Goal: Check status: Check status

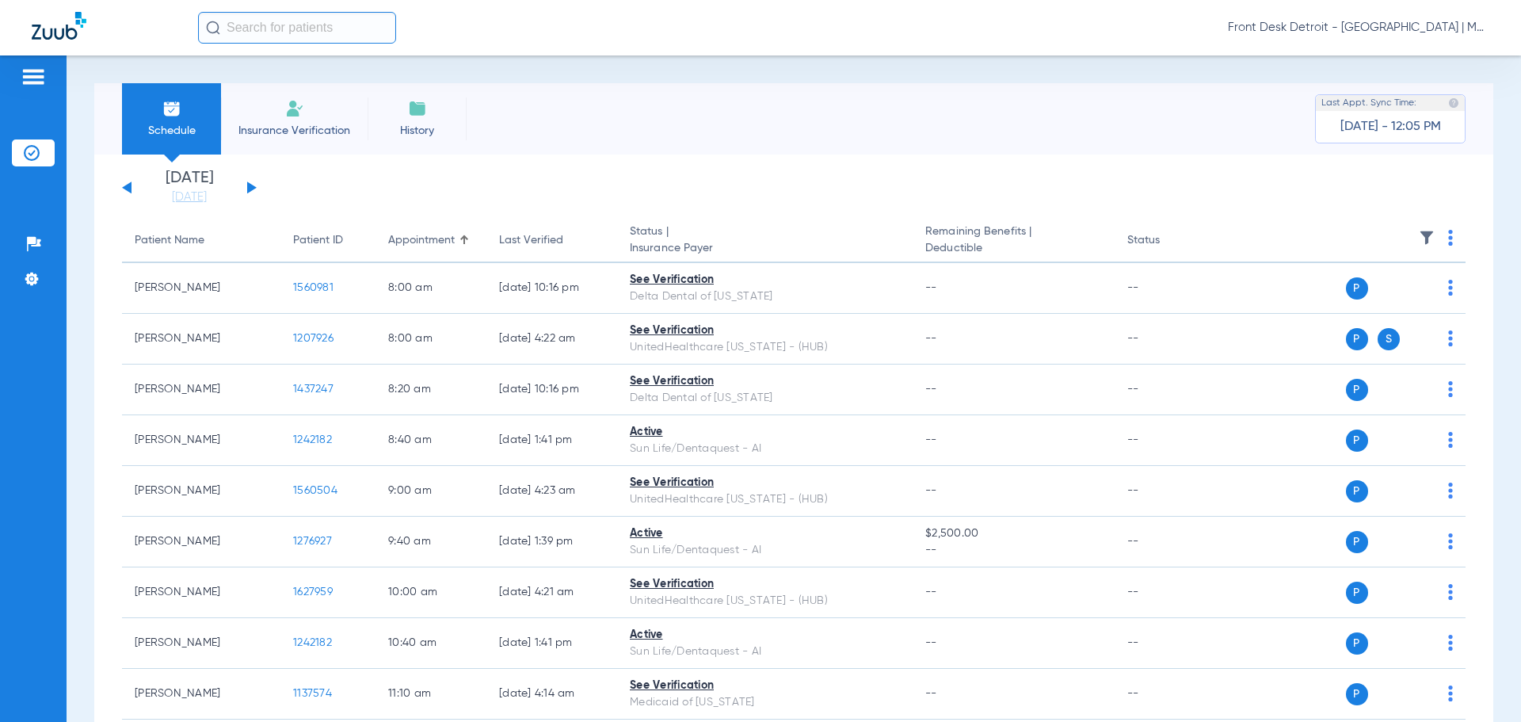
click at [253, 186] on button at bounding box center [252, 187] width 10 height 12
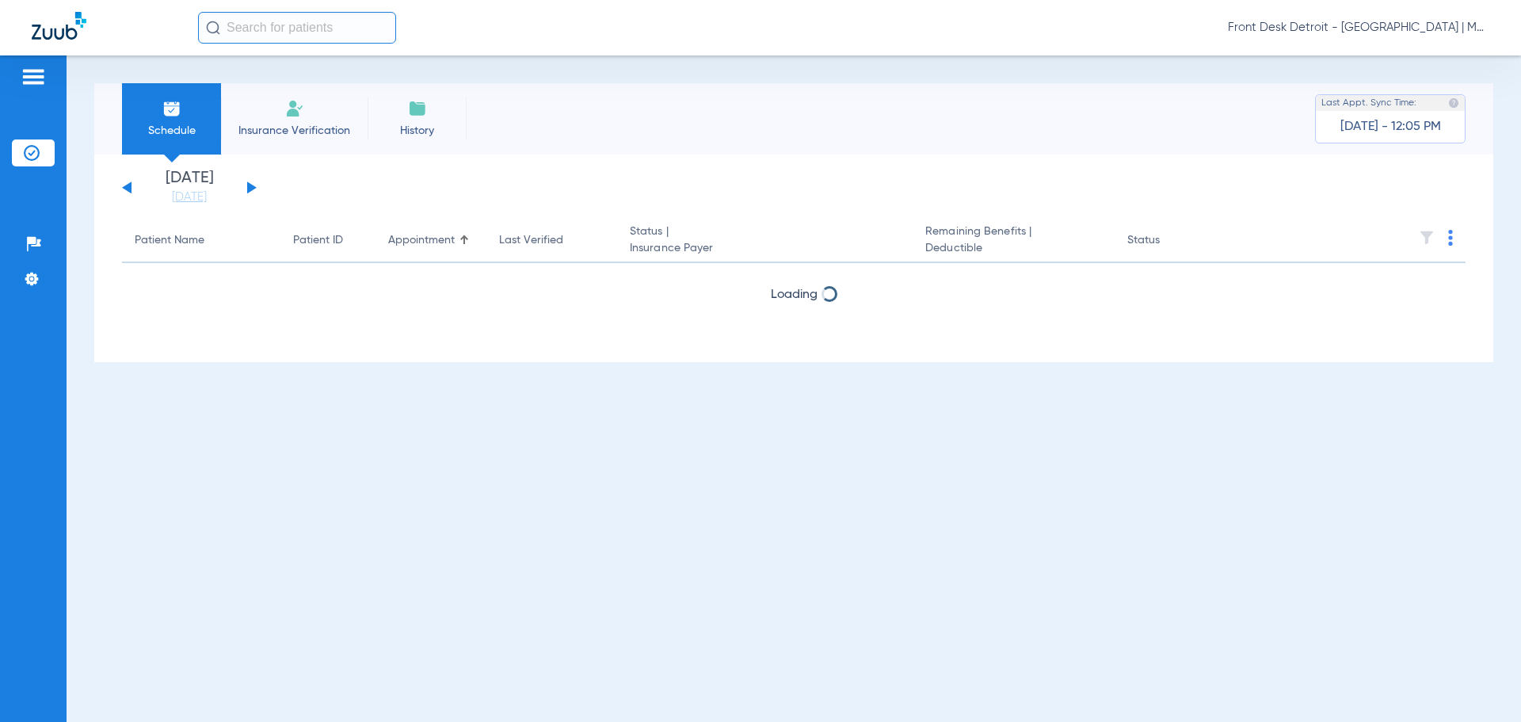
click at [253, 186] on button at bounding box center [252, 187] width 10 height 12
click at [253, 187] on button at bounding box center [252, 187] width 10 height 12
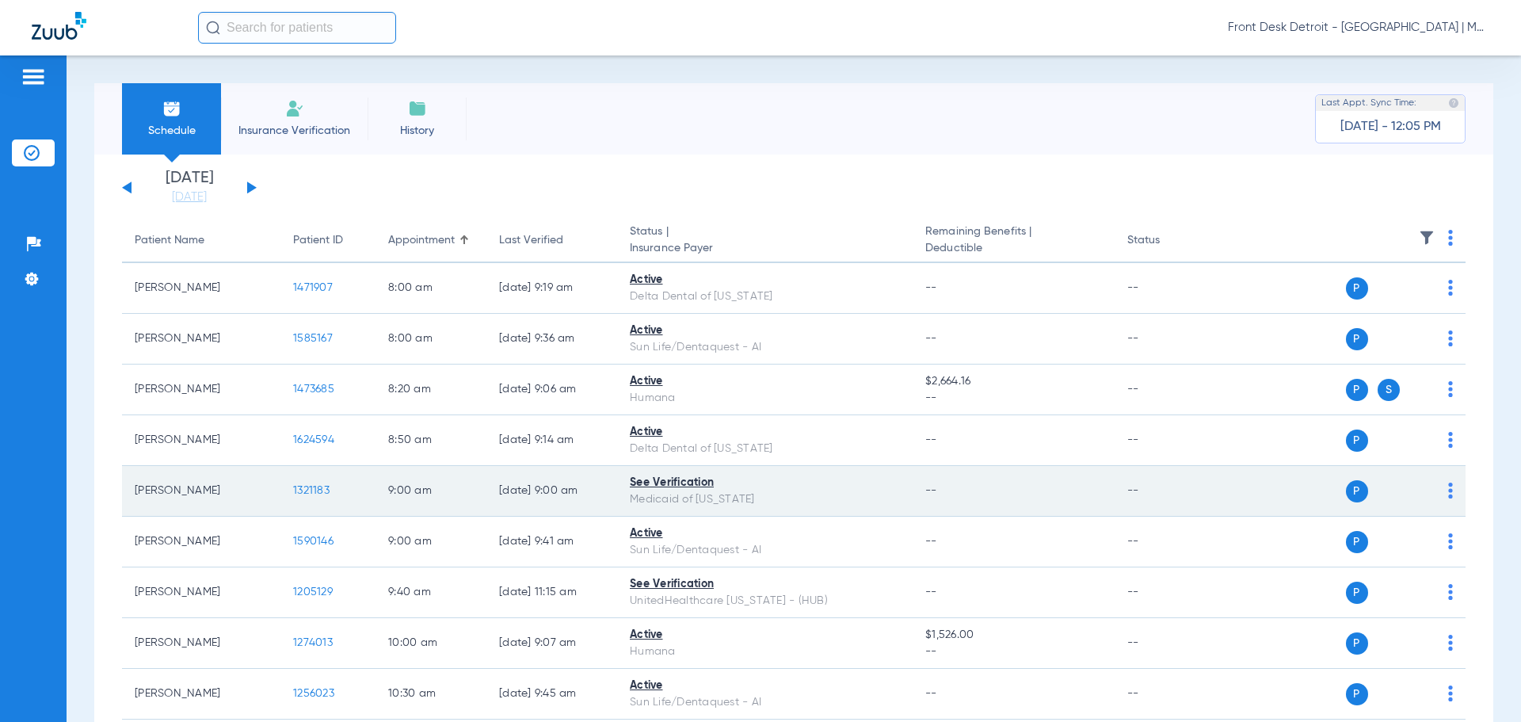
click at [315, 489] on span "1321183" at bounding box center [311, 490] width 36 height 11
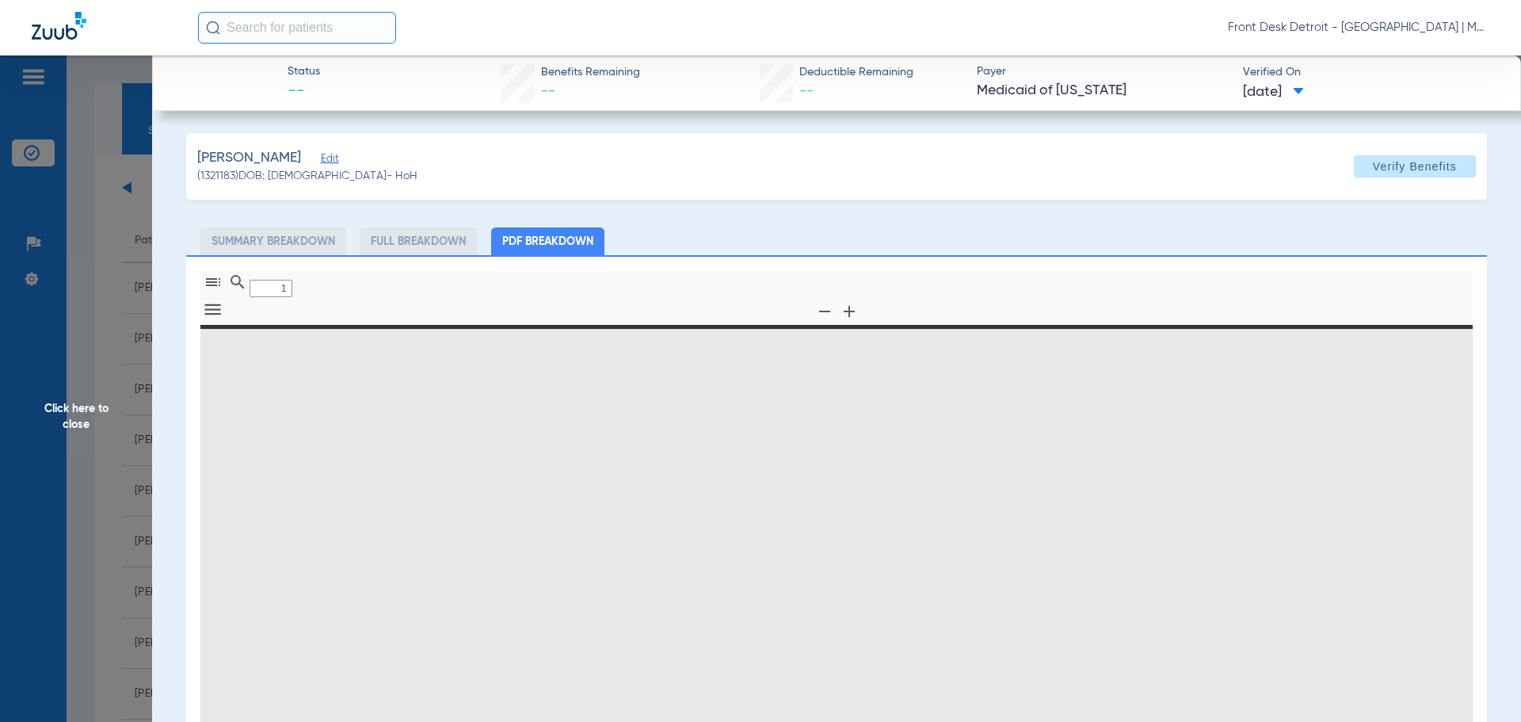
type input "0"
select select "page-width"
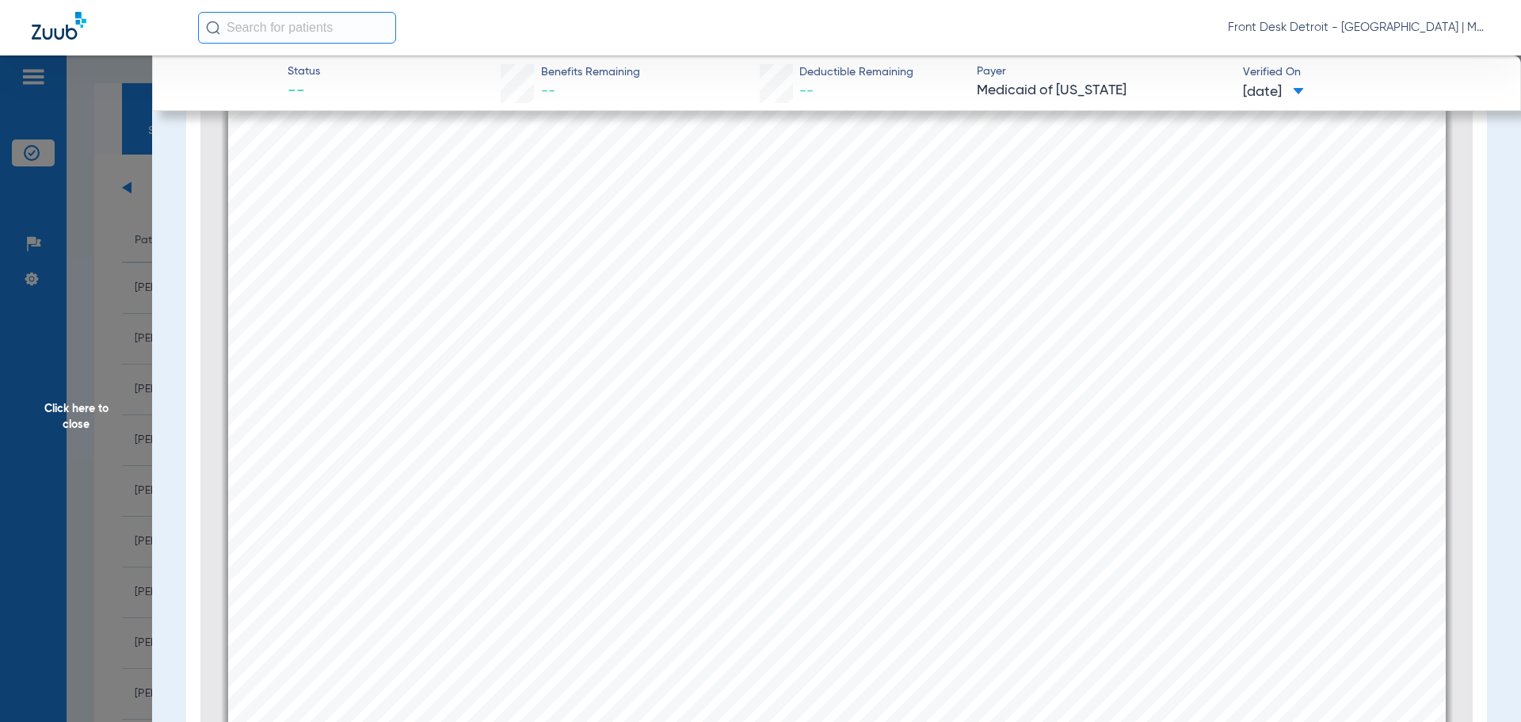
scroll to position [229, 0]
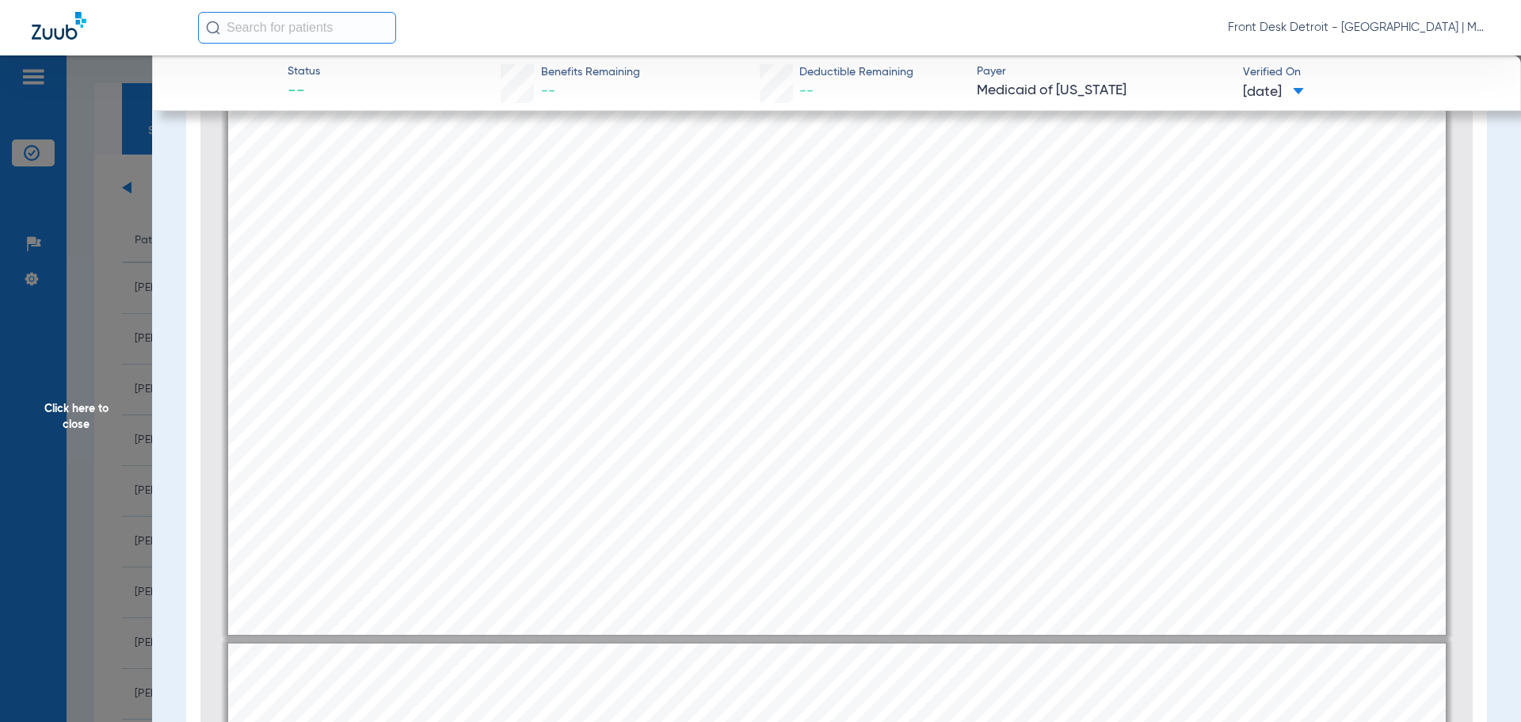
type input "2"
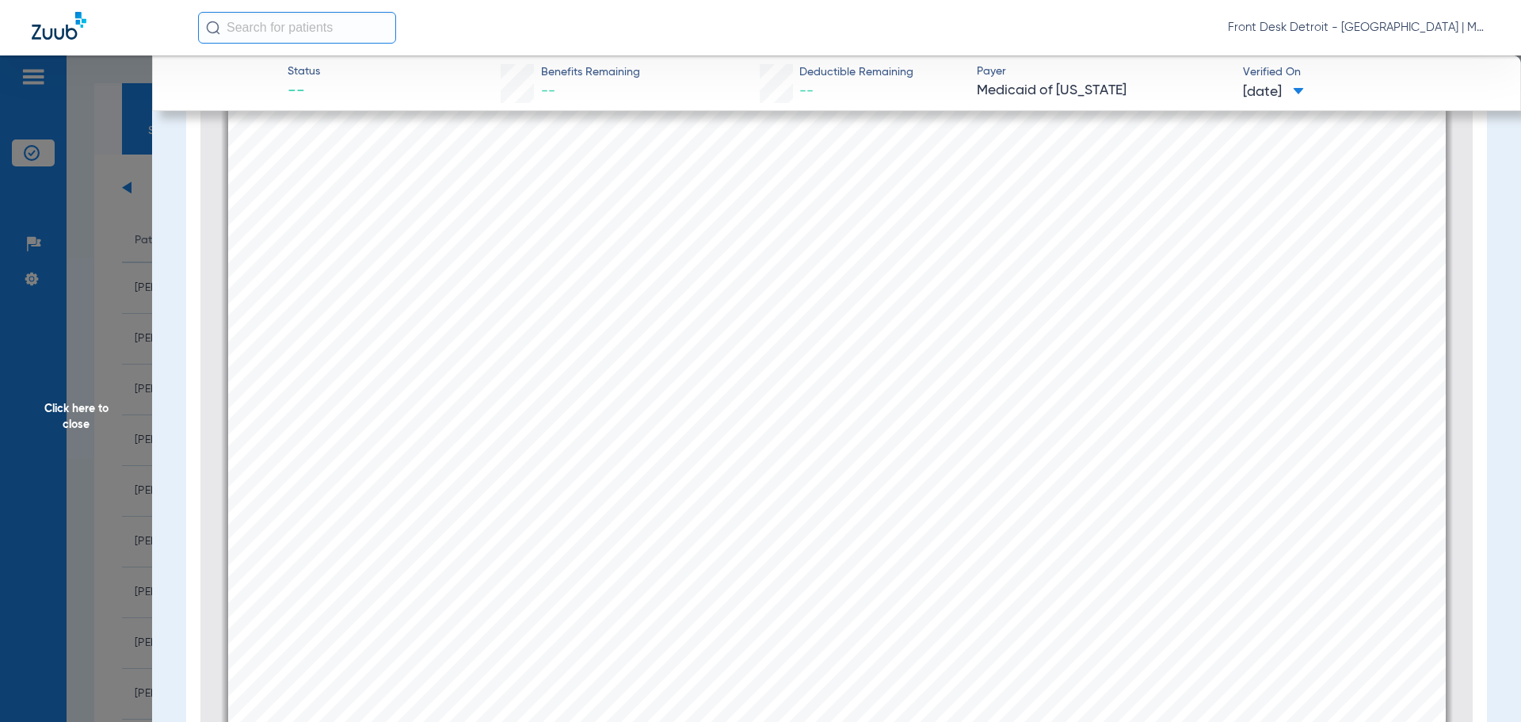
scroll to position [2067, 0]
click at [62, 421] on span "Click here to close" at bounding box center [76, 416] width 152 height 722
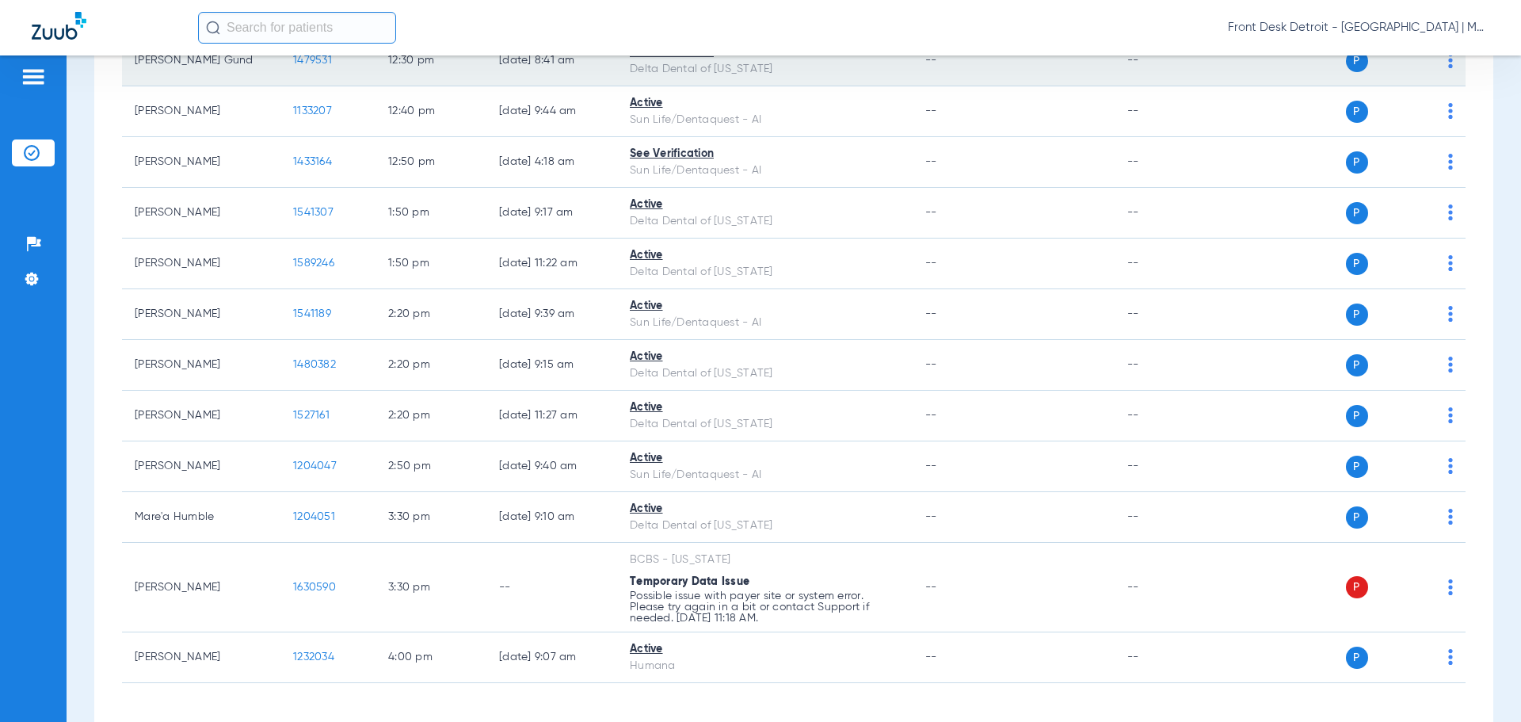
scroll to position [951, 0]
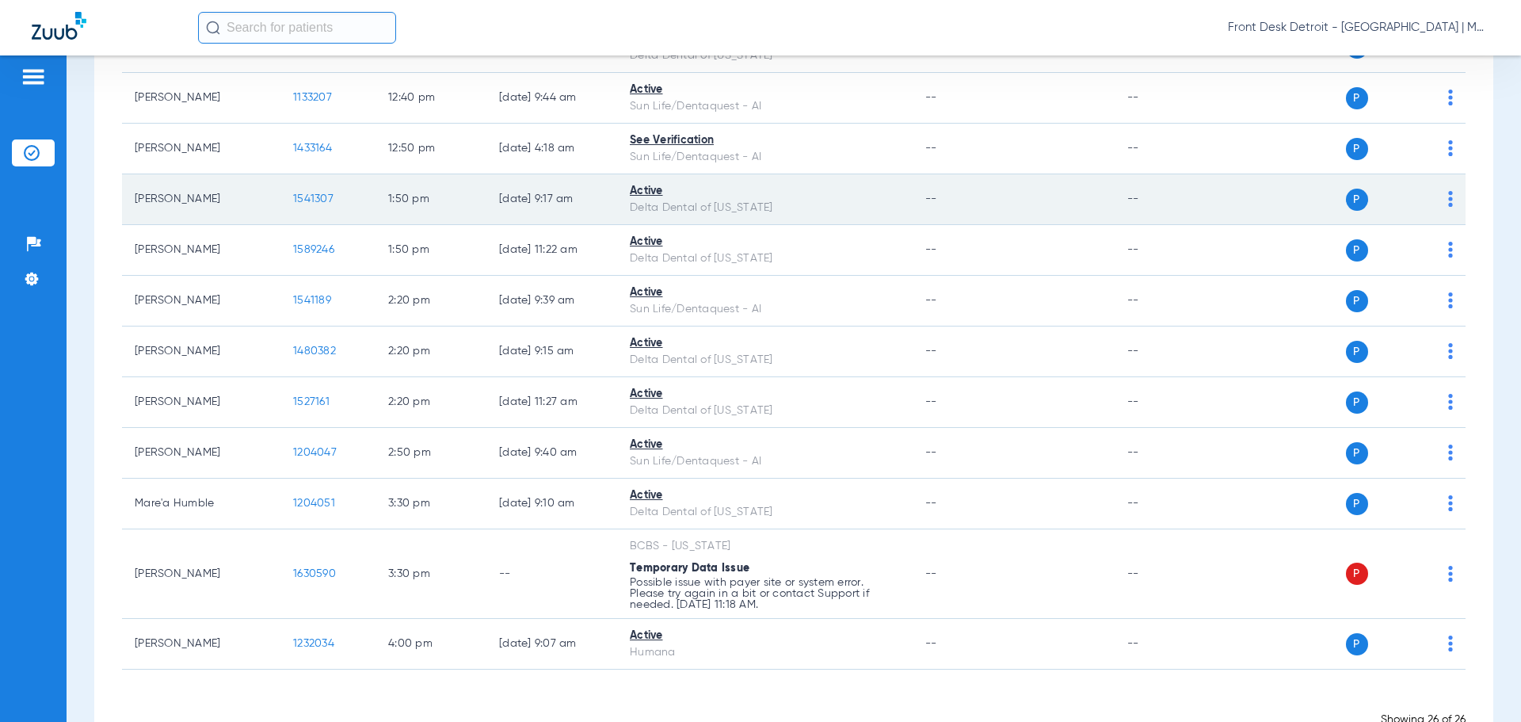
click at [307, 196] on span "1541307" at bounding box center [313, 198] width 40 height 11
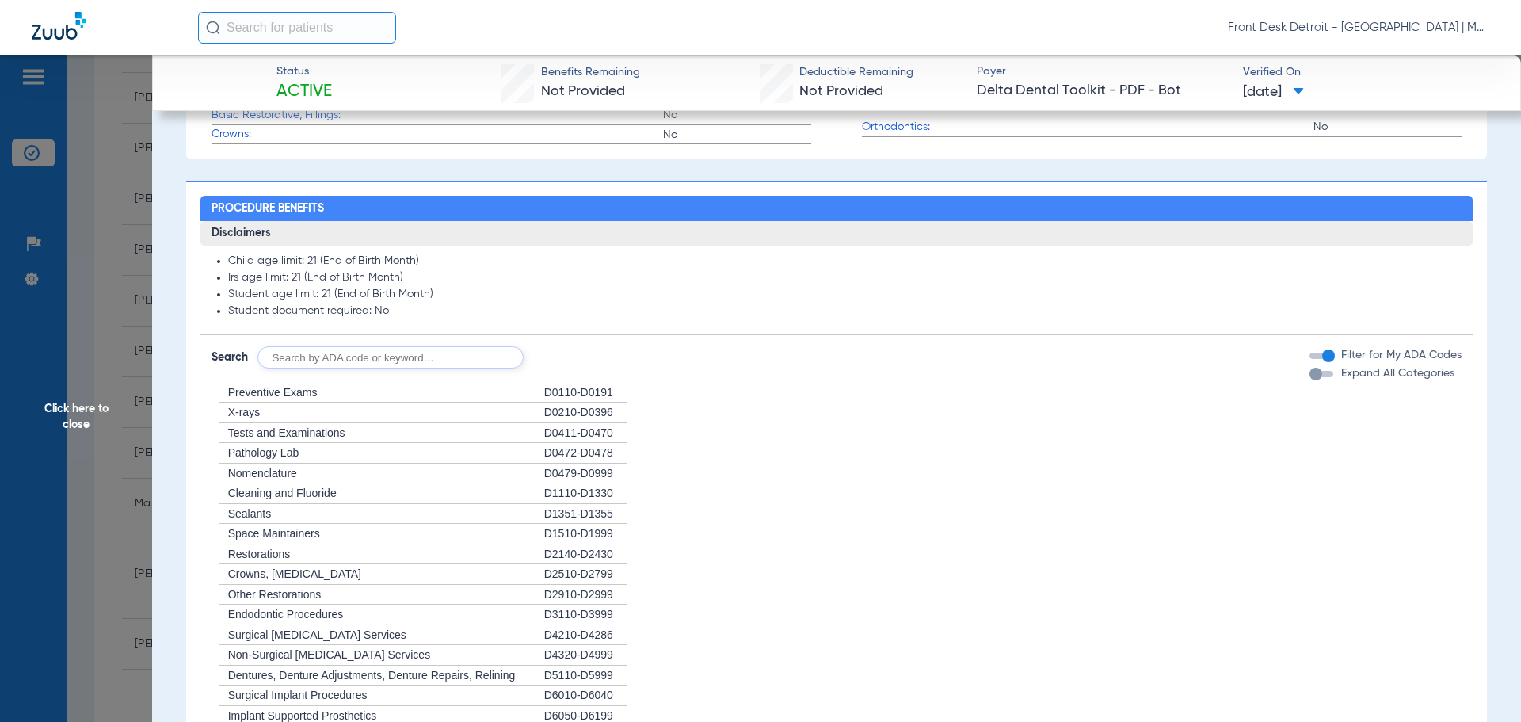
scroll to position [713, 0]
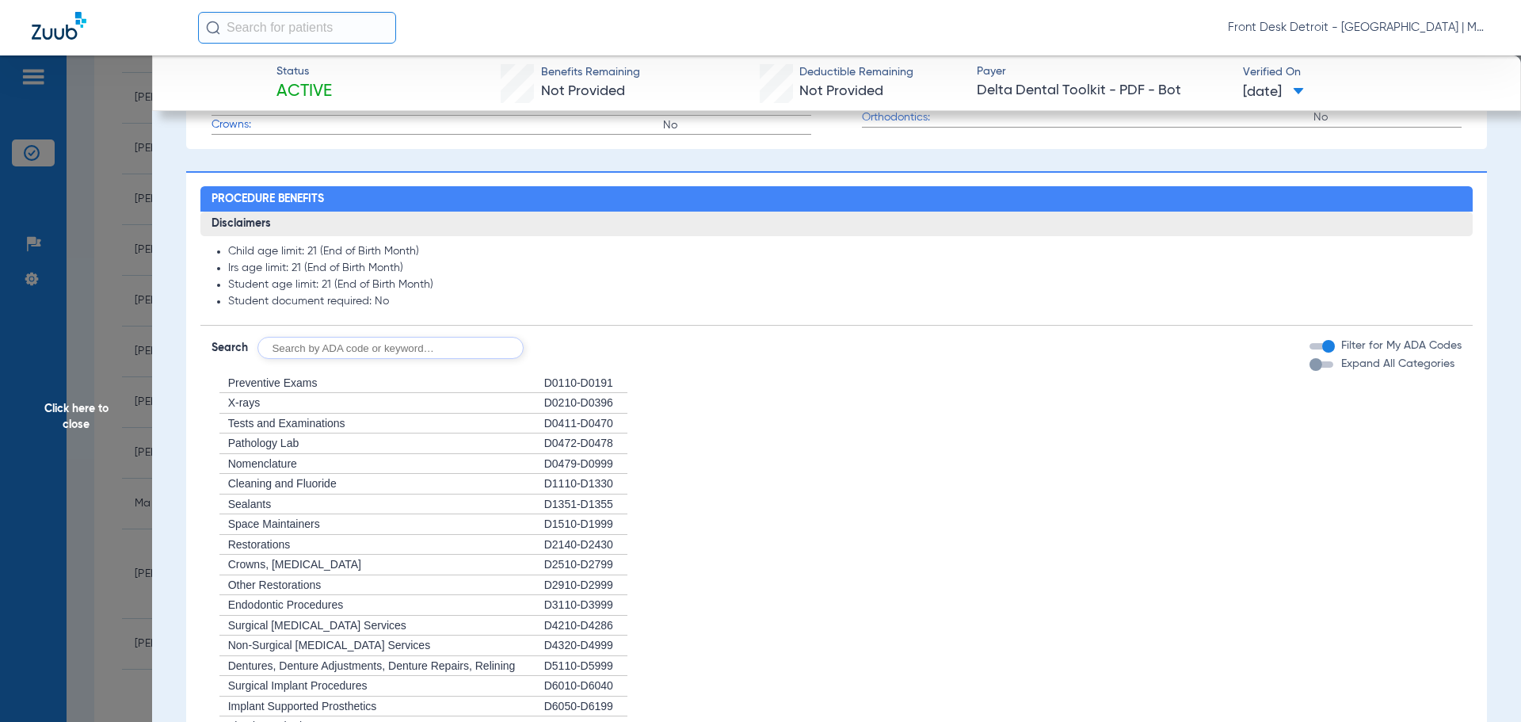
click at [54, 429] on span "Click here to close" at bounding box center [76, 416] width 152 height 722
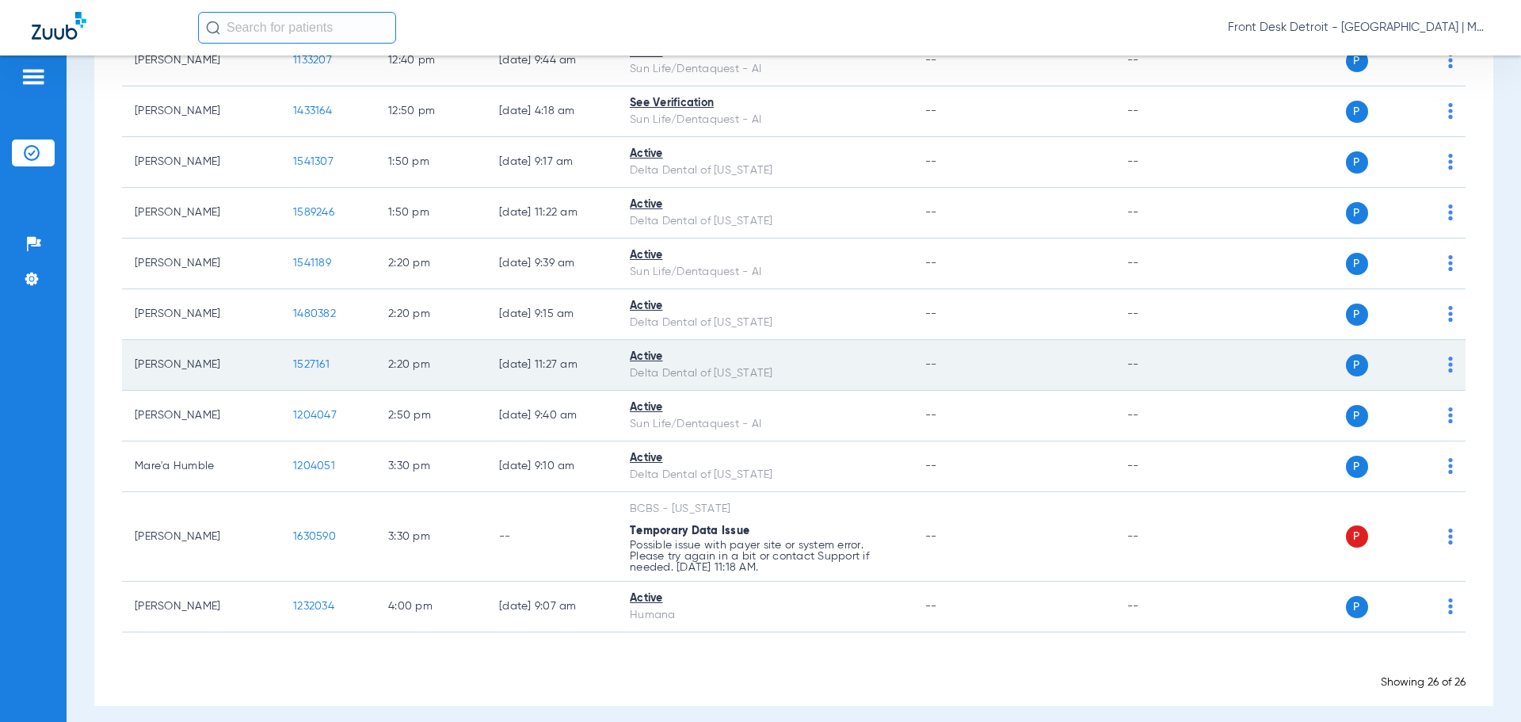
scroll to position [1000, 0]
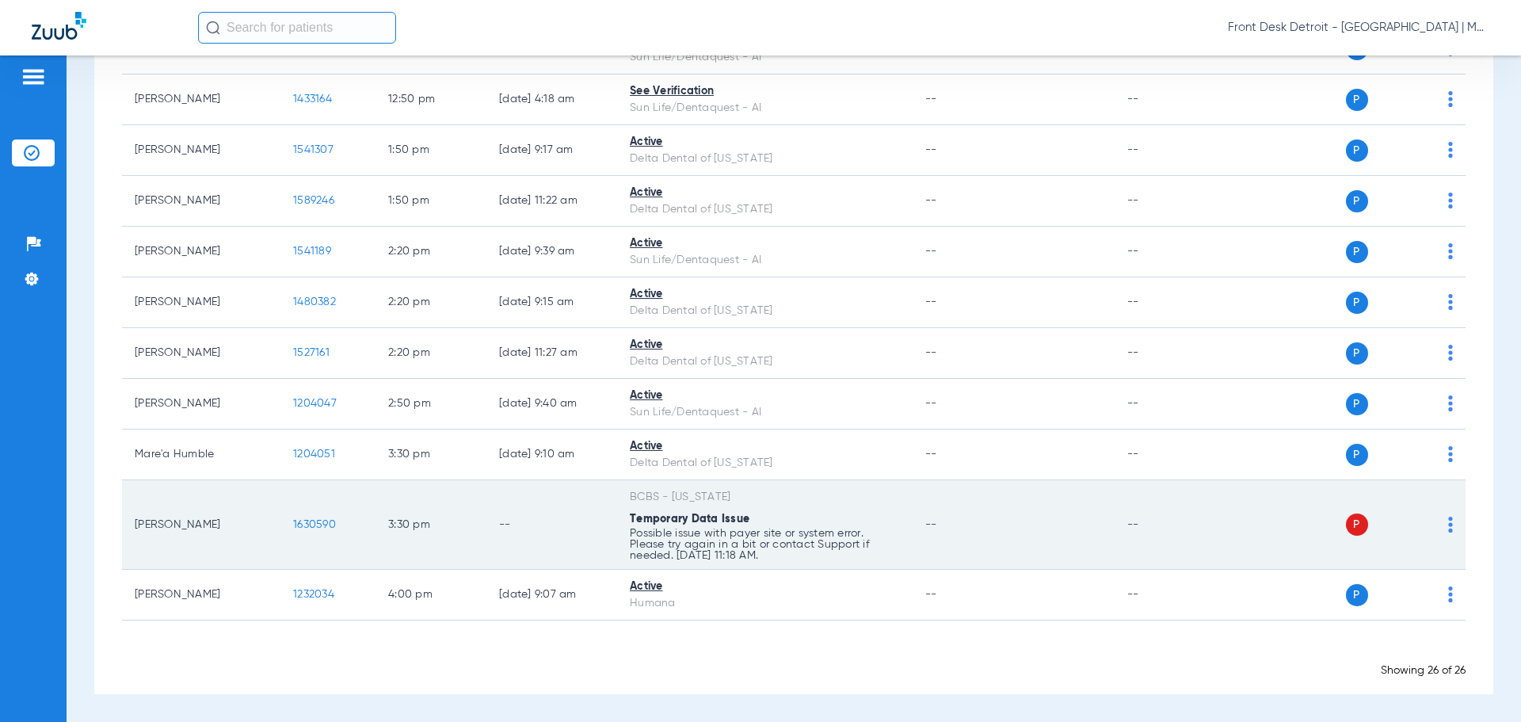
click at [314, 521] on span "1630590" at bounding box center [314, 524] width 43 height 11
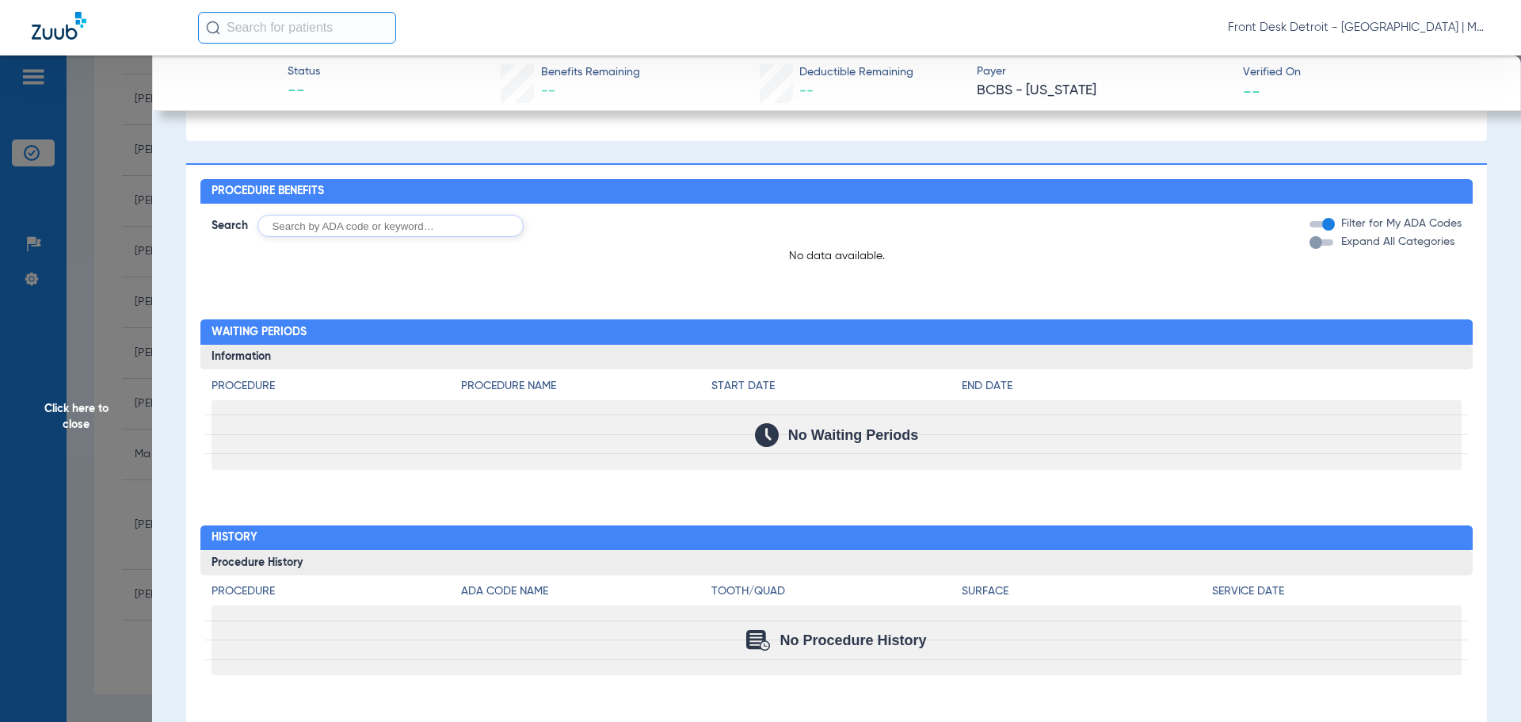
scroll to position [686, 0]
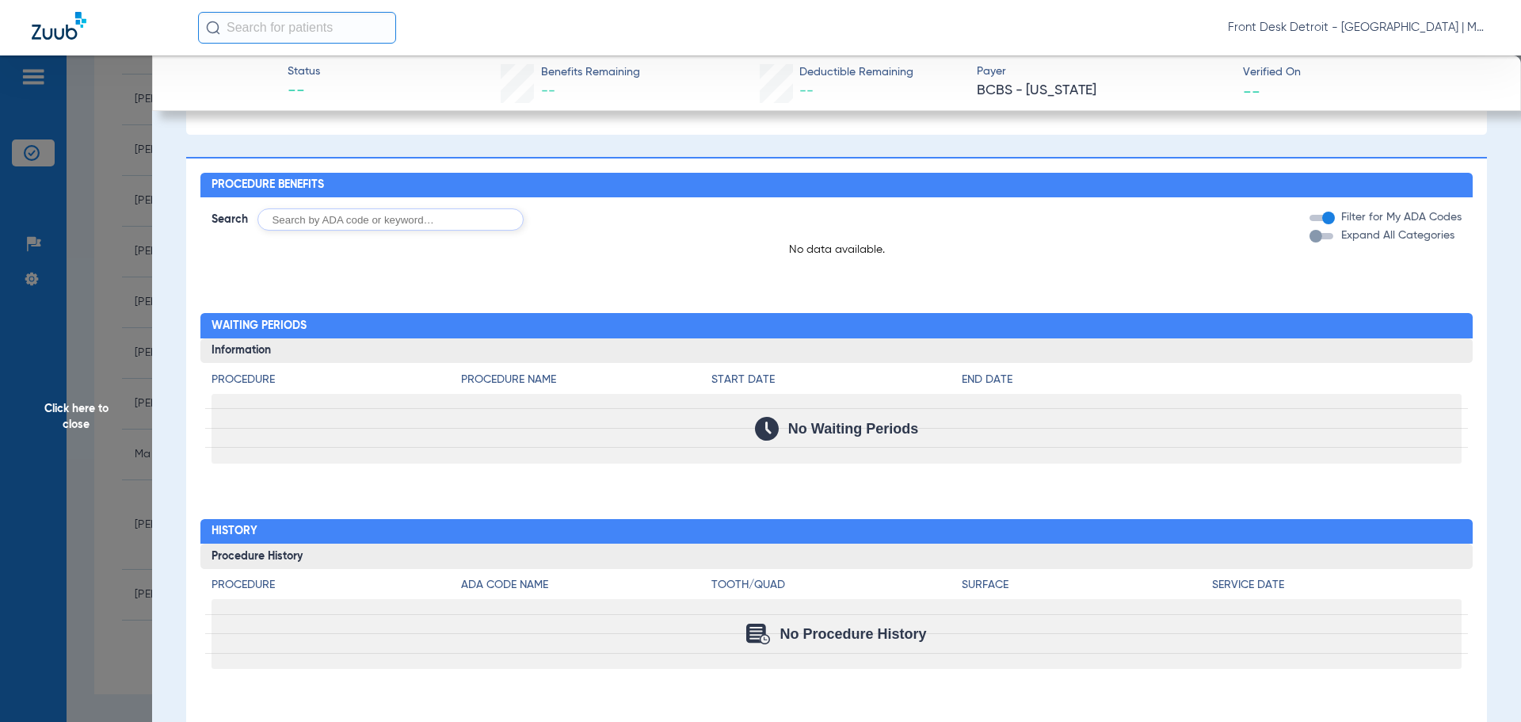
drag, startPoint x: 119, startPoint y: 400, endPoint x: 99, endPoint y: 409, distance: 21.6
click at [101, 409] on span "Click here to close" at bounding box center [76, 416] width 152 height 722
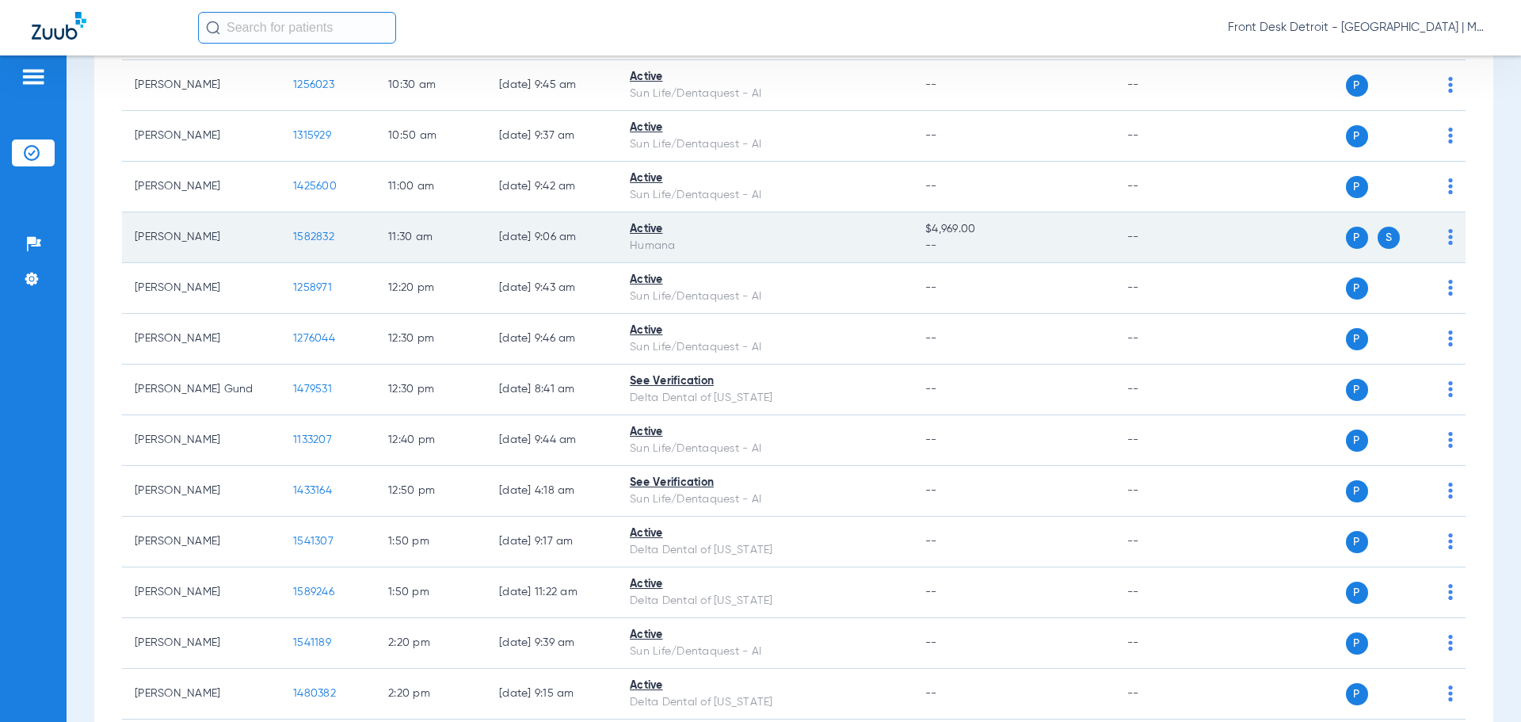
scroll to position [634, 0]
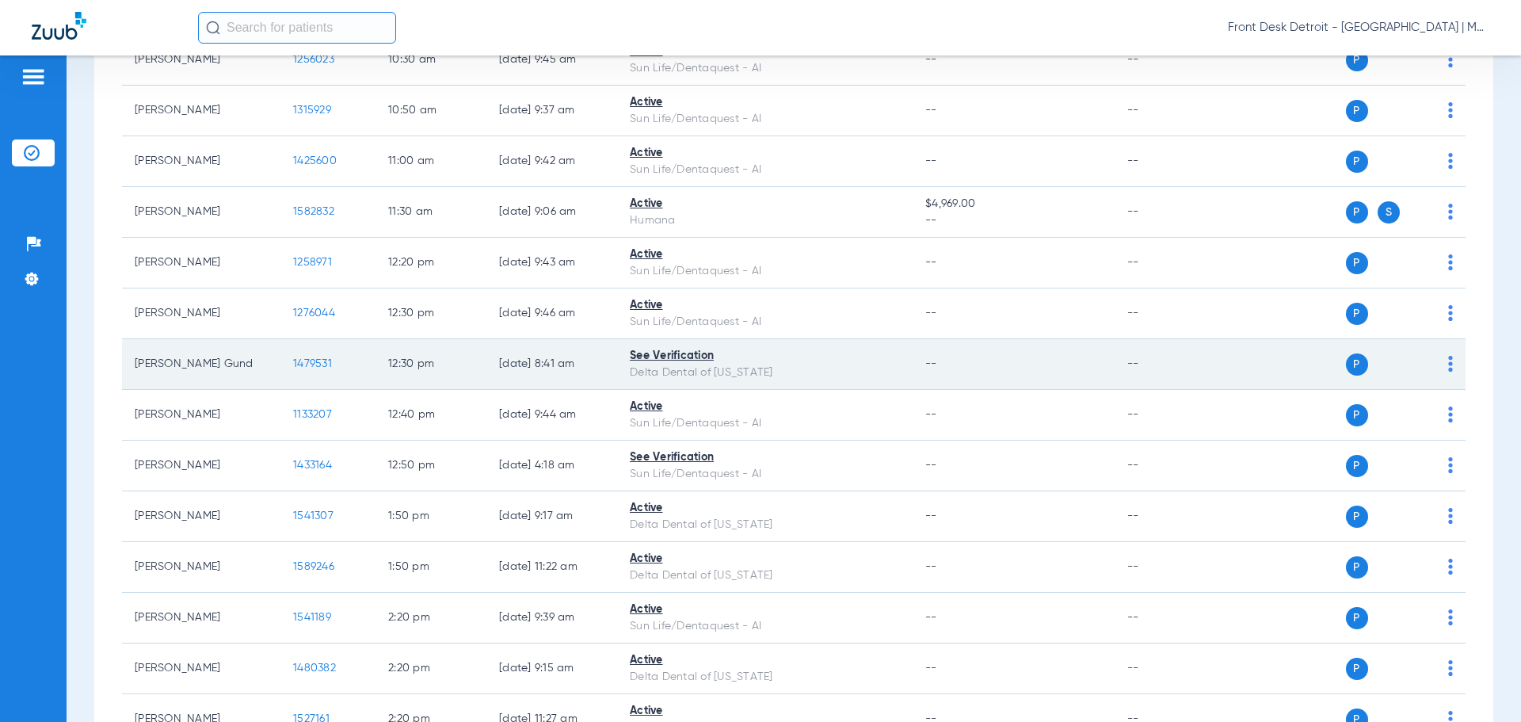
click at [313, 360] on span "1479531" at bounding box center [312, 363] width 39 height 11
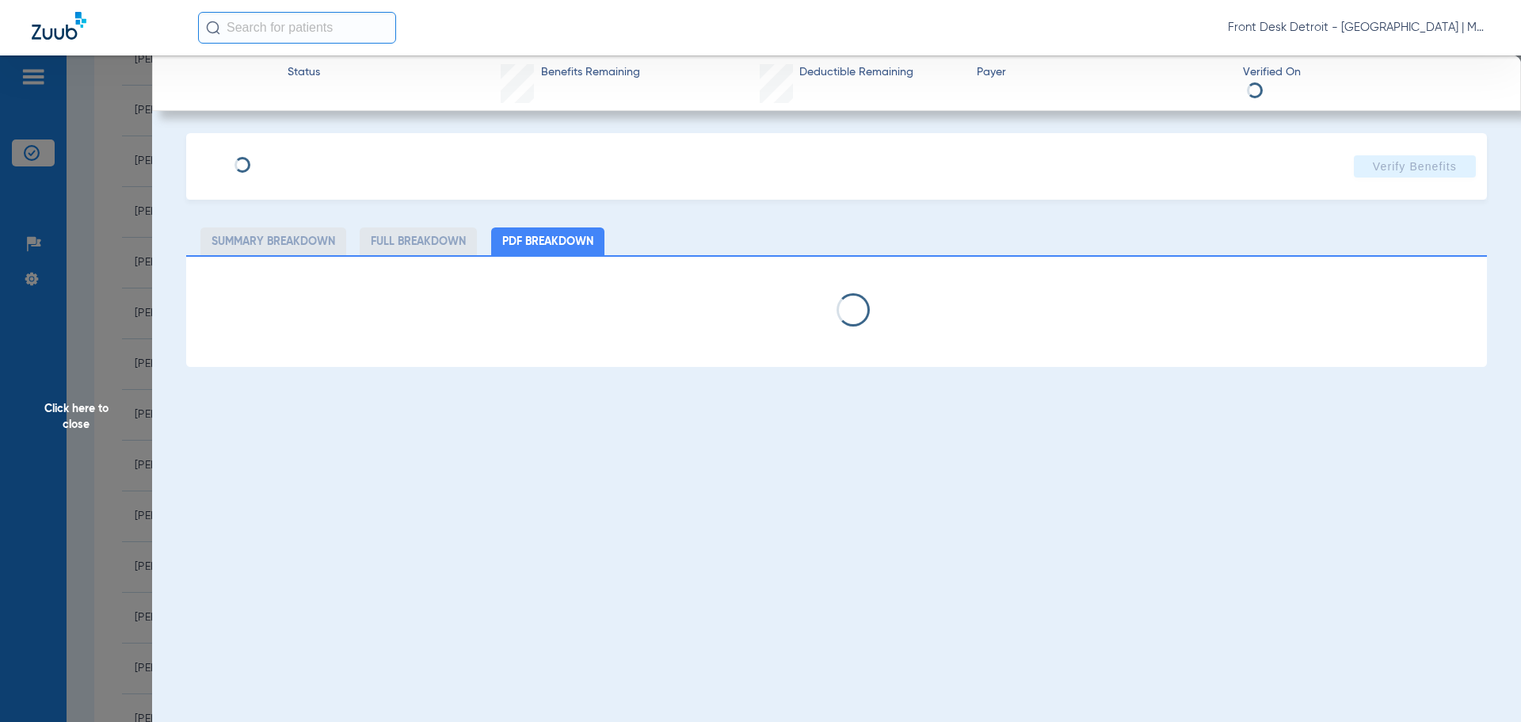
select select "page-width"
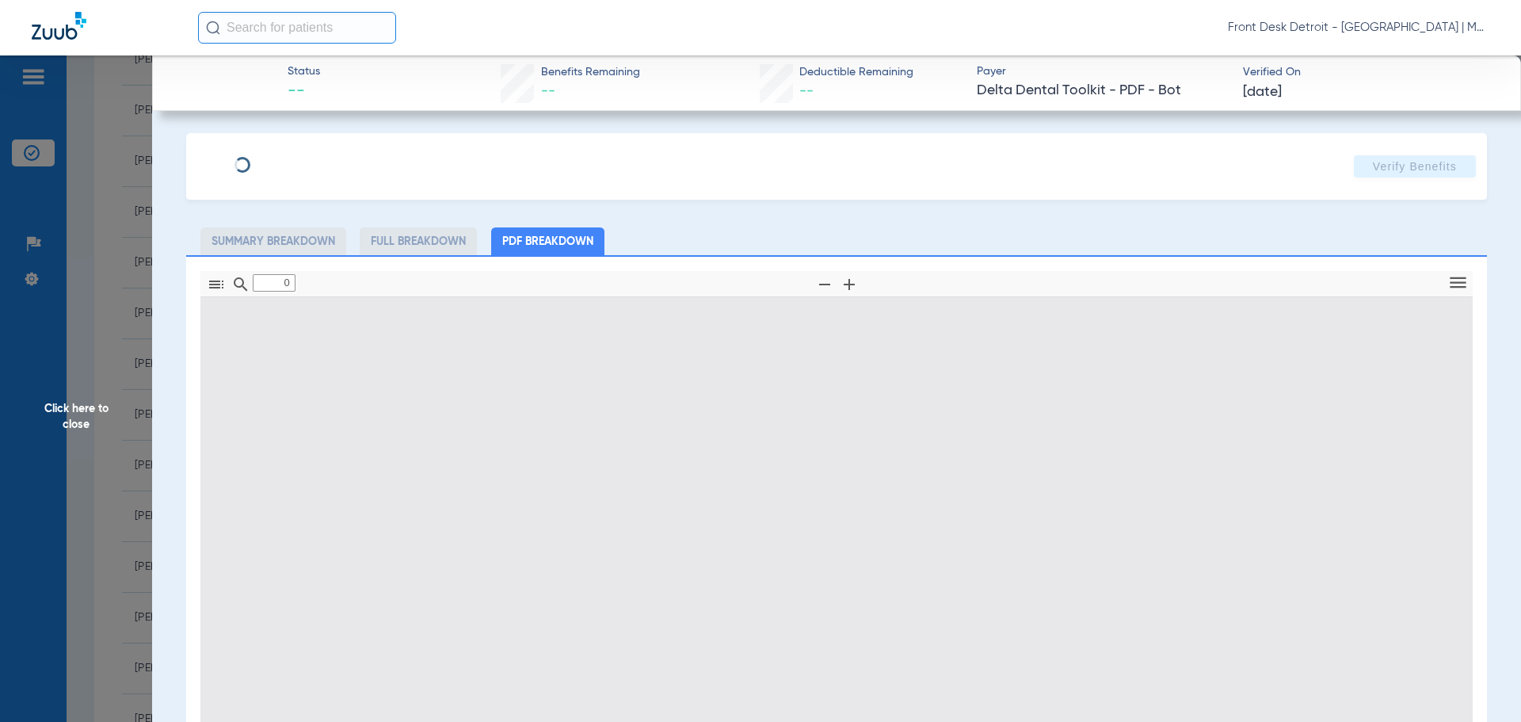
type input "1"
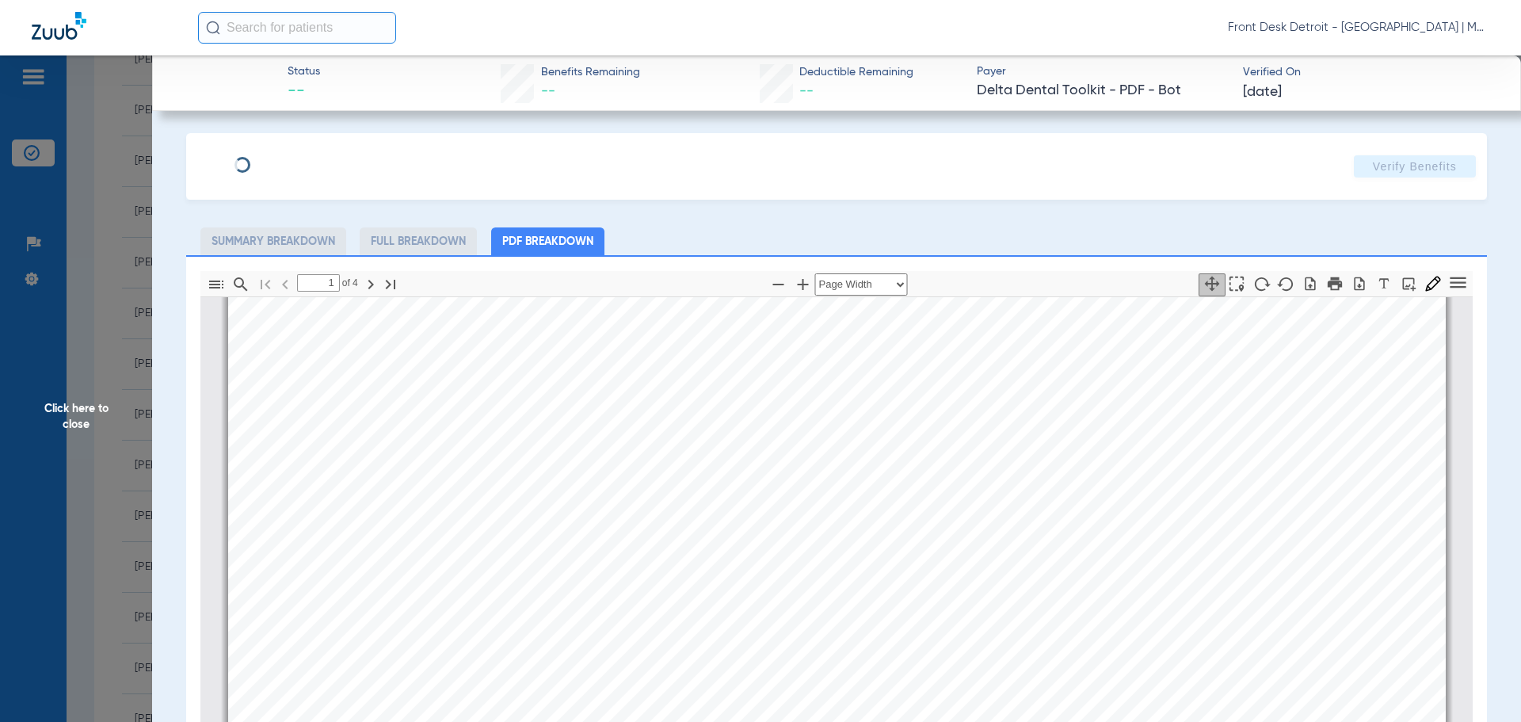
scroll to position [404, 0]
click at [82, 407] on span "Click here to close" at bounding box center [76, 416] width 152 height 722
